Goal: Information Seeking & Learning: Understand process/instructions

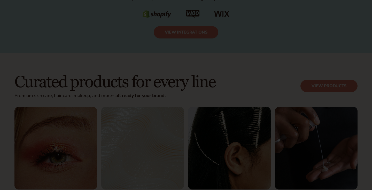
scroll to position [906, 0]
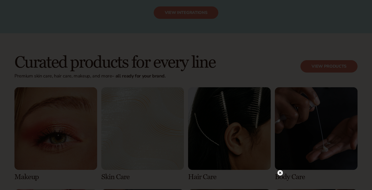
click at [280, 170] on circle at bounding box center [279, 172] width 5 height 5
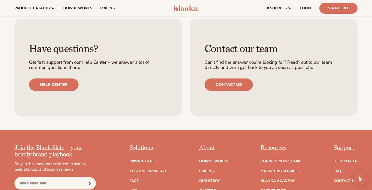
scroll to position [1928, 0]
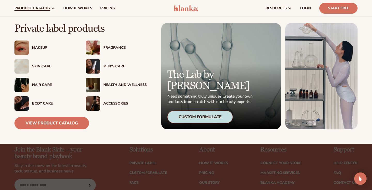
click at [42, 47] on div "Makeup" at bounding box center [53, 48] width 43 height 4
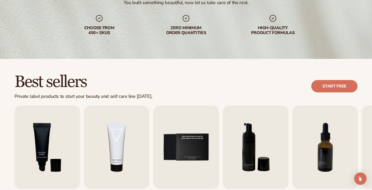
scroll to position [176, 0]
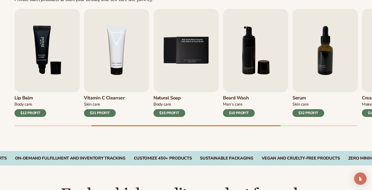
click at [56, 69] on img "3 / 9" at bounding box center [46, 50] width 65 height 83
click at [129, 59] on img "4 / 9" at bounding box center [116, 50] width 65 height 83
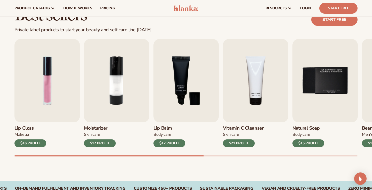
scroll to position [0, 0]
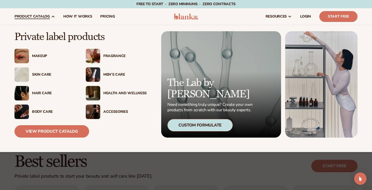
click at [36, 75] on div "Skin Care" at bounding box center [53, 75] width 43 height 4
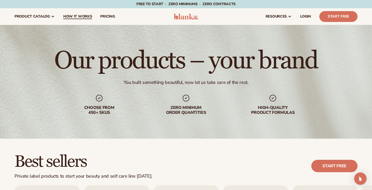
click at [75, 17] on span "How It Works" at bounding box center [77, 16] width 29 height 4
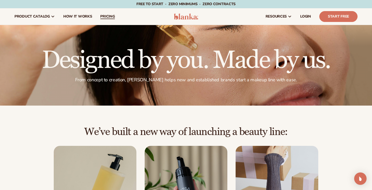
click at [108, 18] on span "pricing" at bounding box center [107, 16] width 14 height 4
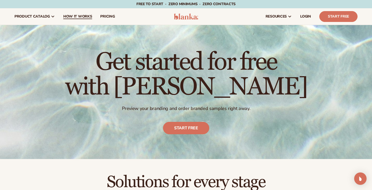
click at [80, 18] on span "How It Works" at bounding box center [77, 16] width 29 height 4
